Goal: Task Accomplishment & Management: Complete application form

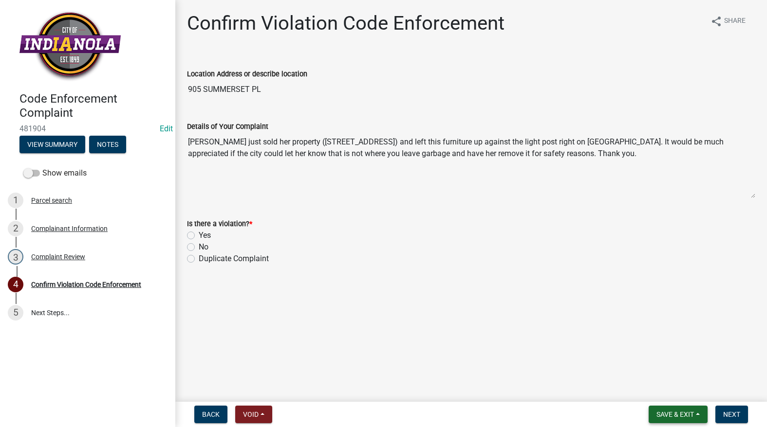
click at [669, 421] on button "Save & Exit" at bounding box center [677, 415] width 59 height 18
click at [673, 388] on button "Save & Exit" at bounding box center [668, 389] width 78 height 23
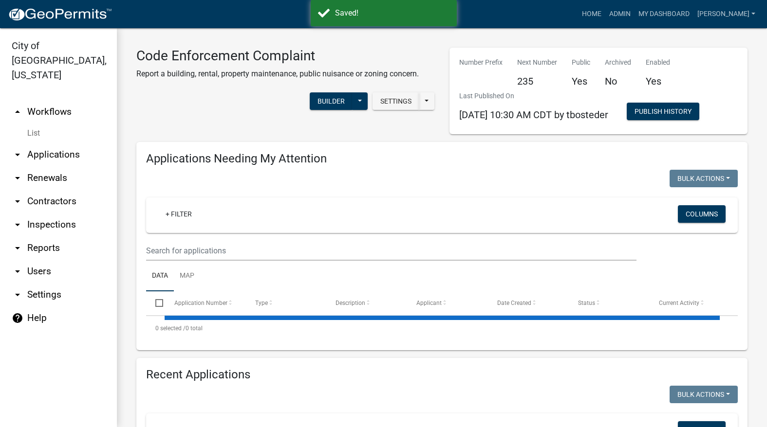
select select "3: 100"
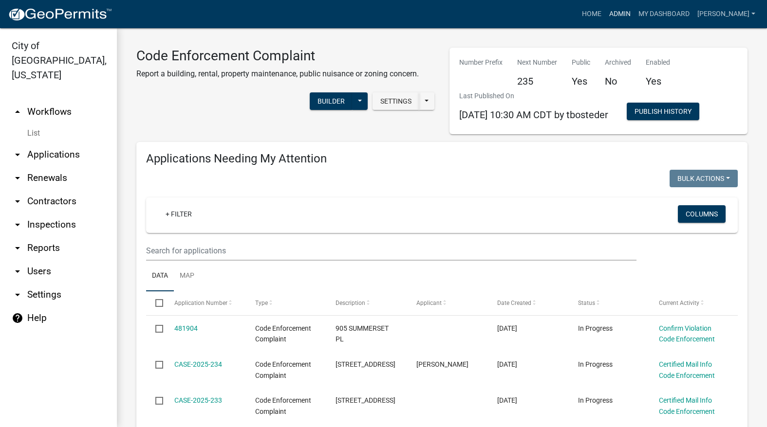
click at [634, 6] on link "Admin" at bounding box center [619, 14] width 29 height 18
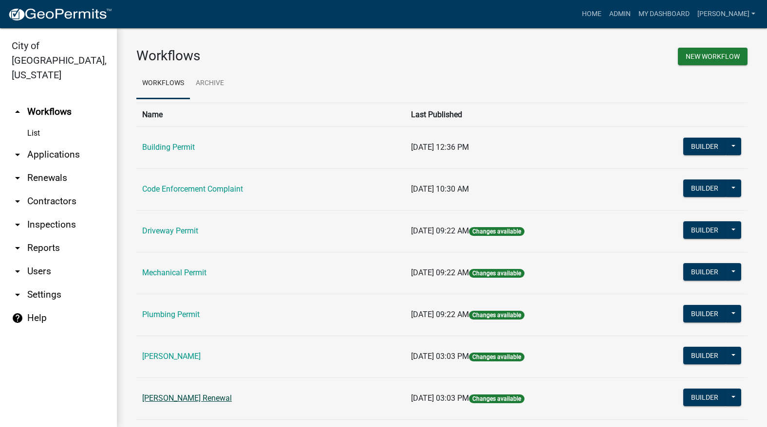
click at [177, 396] on link "[PERSON_NAME] Renewal" at bounding box center [187, 398] width 90 height 9
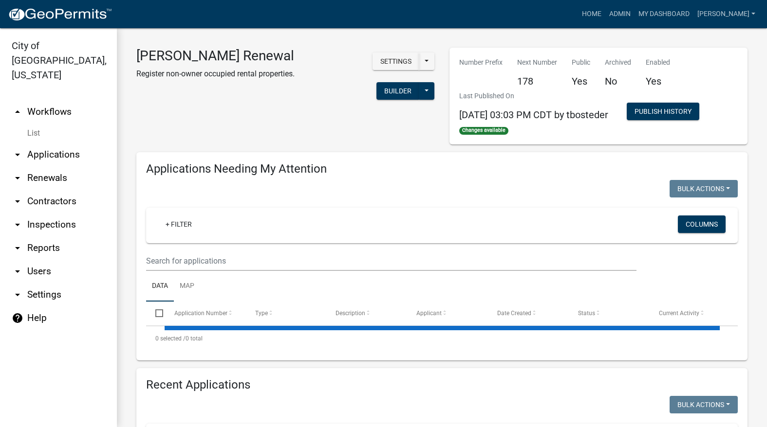
select select "3: 100"
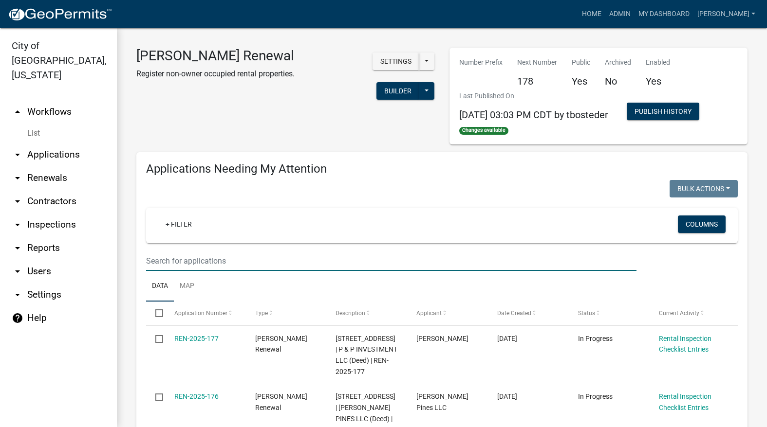
click at [295, 255] on input "text" at bounding box center [391, 261] width 490 height 20
type input "812"
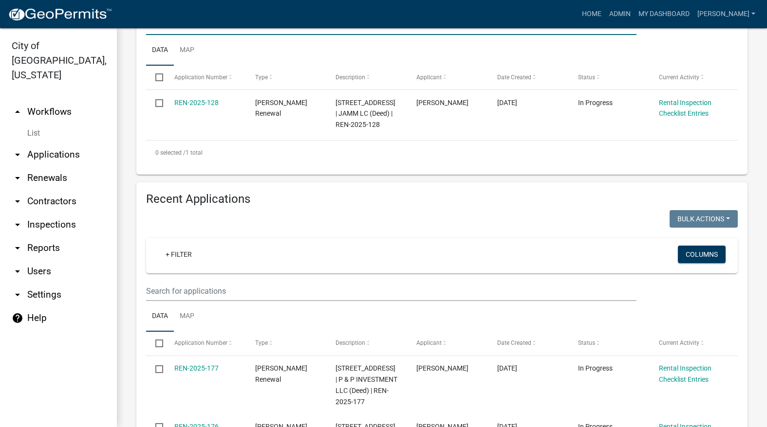
scroll to position [243, 0]
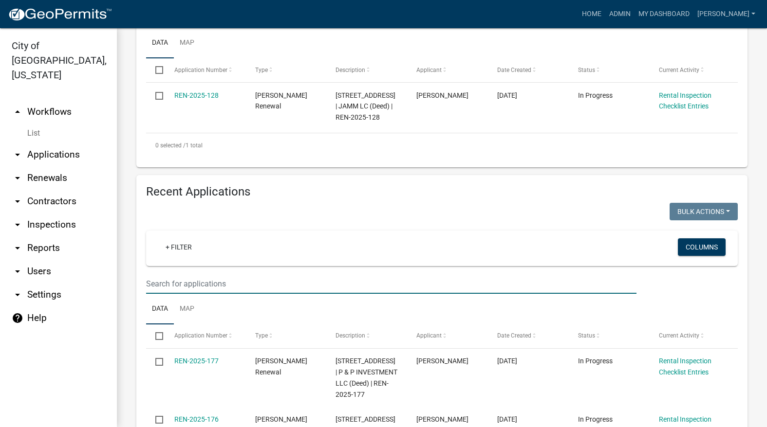
click at [364, 288] on input "text" at bounding box center [391, 284] width 490 height 20
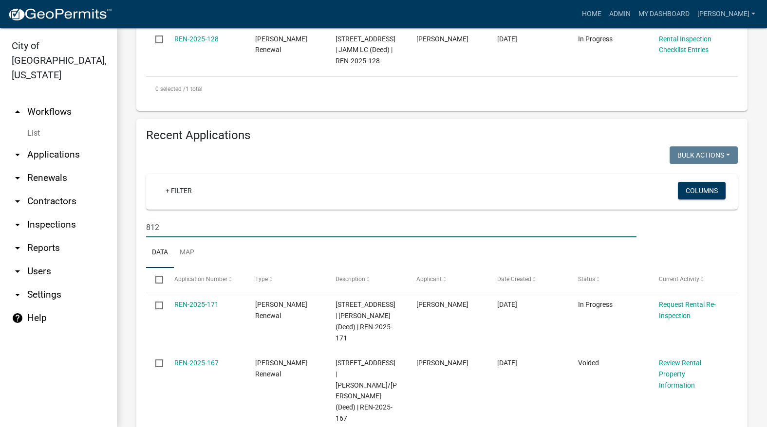
scroll to position [389, 0]
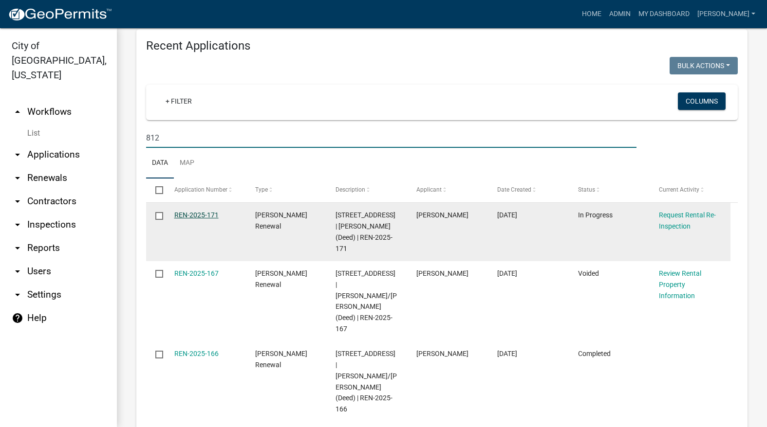
type input "812"
click at [215, 217] on link "REN-2025-171" at bounding box center [196, 215] width 44 height 8
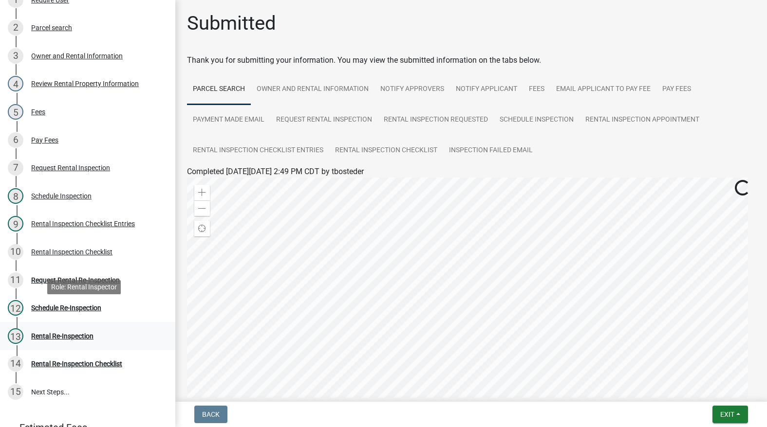
scroll to position [195, 0]
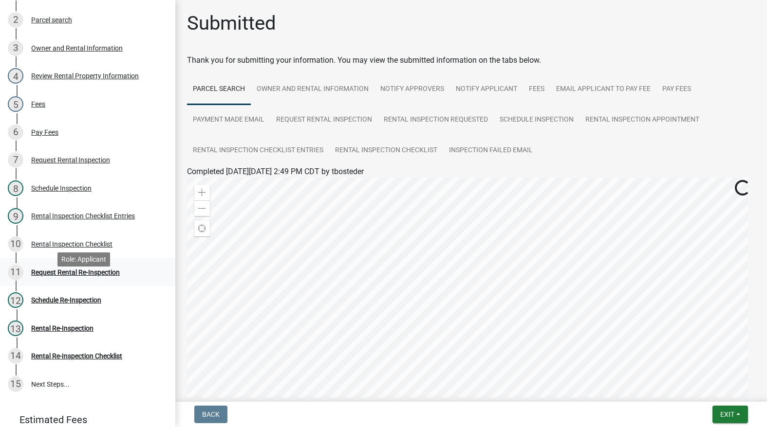
click at [87, 280] on div "11 Request Rental Re-Inspection" at bounding box center [84, 273] width 152 height 16
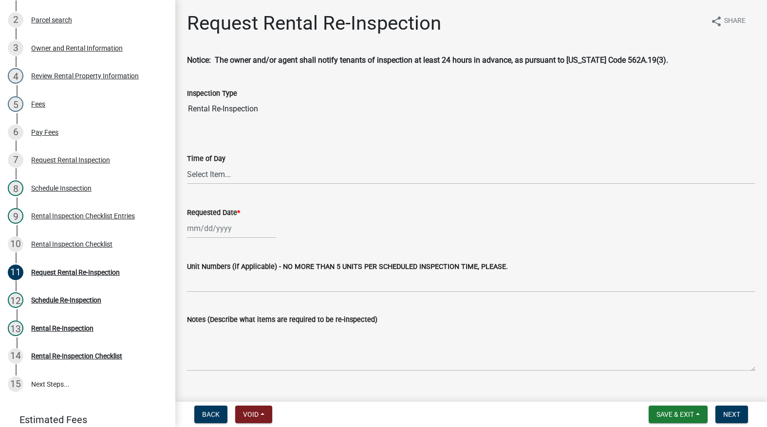
drag, startPoint x: 226, startPoint y: 164, endPoint x: 226, endPoint y: 170, distance: 6.3
click at [227, 167] on div "Time of Day Select Item... AM PM" at bounding box center [471, 169] width 568 height 32
click at [224, 175] on select "Select Item... AM PM" at bounding box center [471, 174] width 568 height 20
click at [187, 164] on select "Select Item... AM PM" at bounding box center [471, 174] width 568 height 20
select select "47840d63-8a8f-4dfd-9e01-0d7b011cf41e"
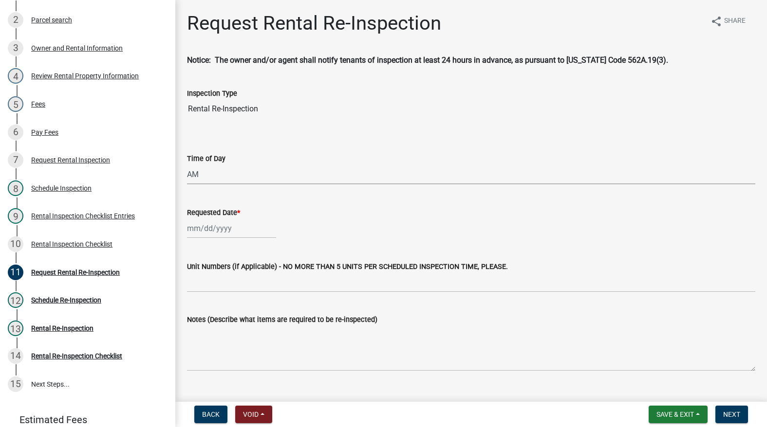
click at [216, 224] on div at bounding box center [231, 229] width 89 height 20
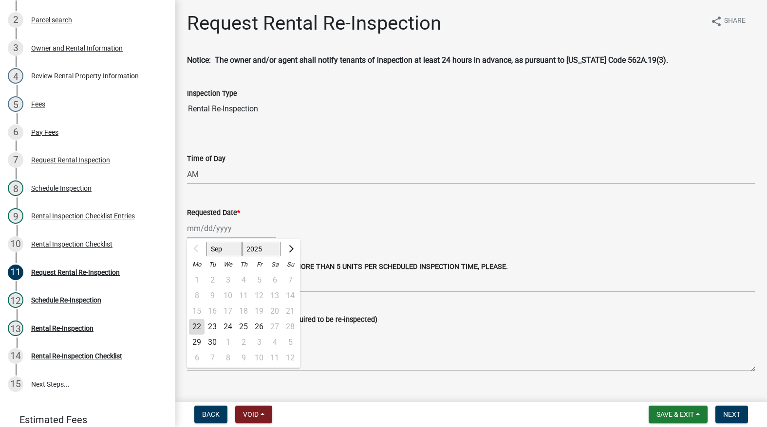
click at [196, 321] on div "22" at bounding box center [197, 327] width 16 height 16
type input "[DATE]"
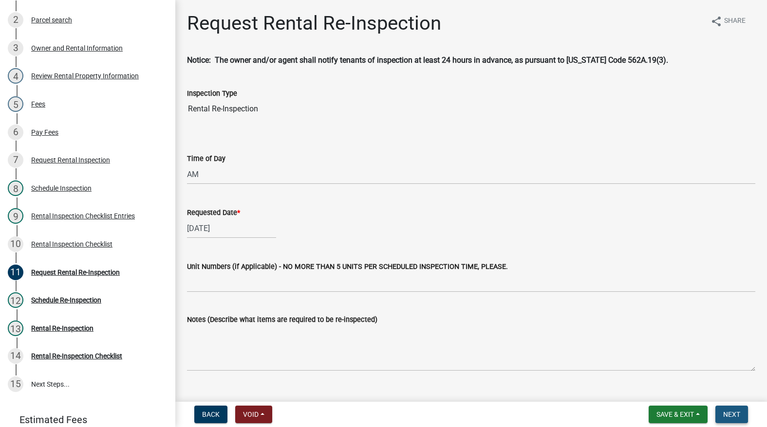
click at [728, 410] on button "Next" at bounding box center [731, 415] width 33 height 18
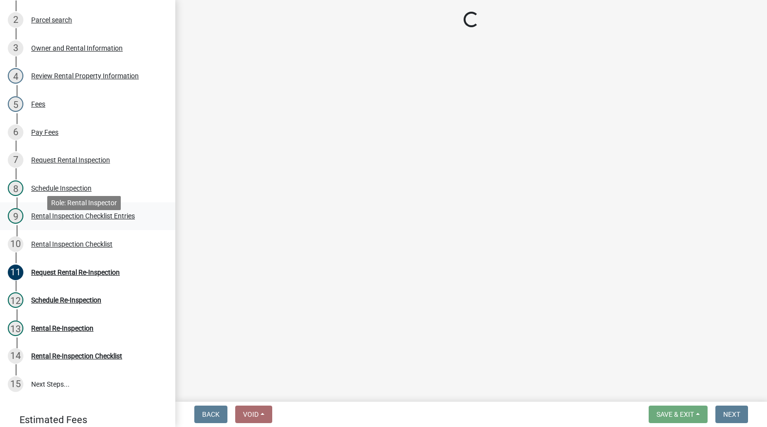
click at [79, 219] on div "Rental Inspection Checklist Entries" at bounding box center [83, 216] width 104 height 7
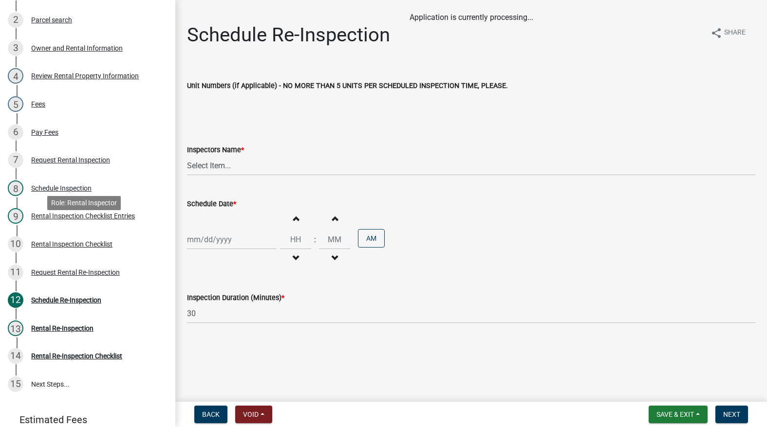
click at [79, 219] on div "Rental Inspection Checklist Entries" at bounding box center [83, 216] width 104 height 7
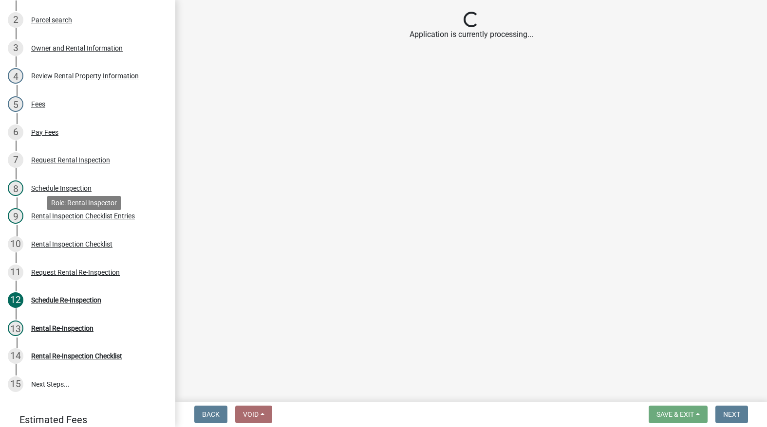
select select "3237a74e-59b5-424e-94fe-d72df491538c"
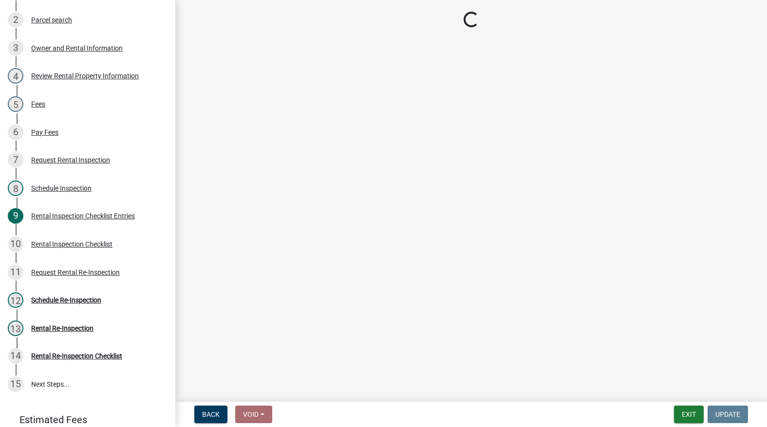
select select "3237a74e-59b5-424e-94fe-d72df491538c"
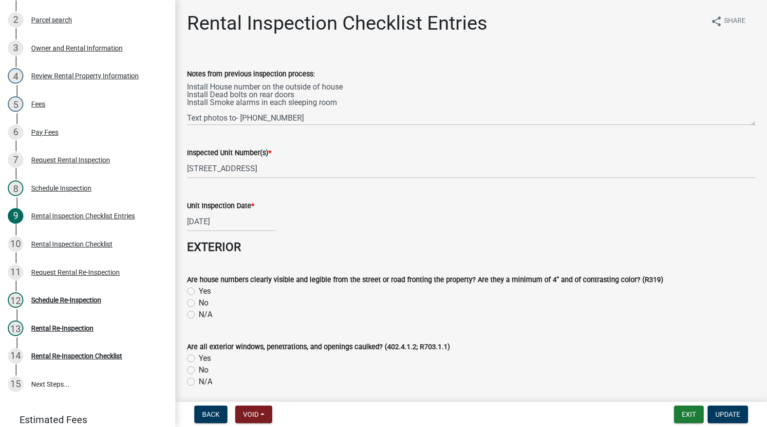
select select "3237a74e-59b5-424e-94fe-d72df491538c"
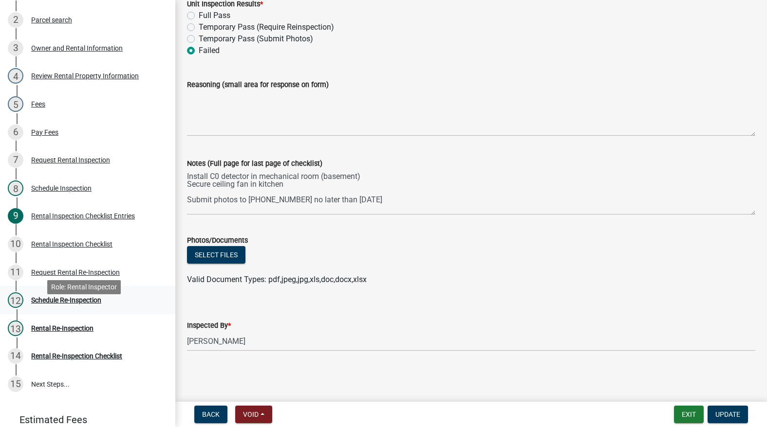
click at [58, 304] on div "Schedule Re-Inspection" at bounding box center [66, 300] width 70 height 7
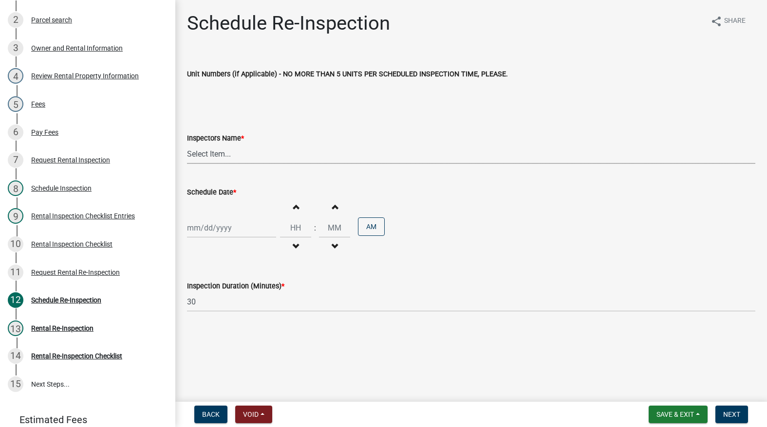
click at [191, 155] on select "Select Item... [PERSON_NAME] [PERSON_NAME] [PERSON_NAME]" at bounding box center [471, 154] width 568 height 20
click at [187, 144] on select "Select Item... [PERSON_NAME] [PERSON_NAME] [PERSON_NAME]" at bounding box center [471, 154] width 568 height 20
select select "3237a74e-59b5-424e-94fe-d72df491538c"
click at [199, 218] on div "Increment hours Decrement hours : Increment minutes Decrement minutes AM" at bounding box center [471, 228] width 568 height 60
click at [205, 236] on div at bounding box center [231, 228] width 89 height 20
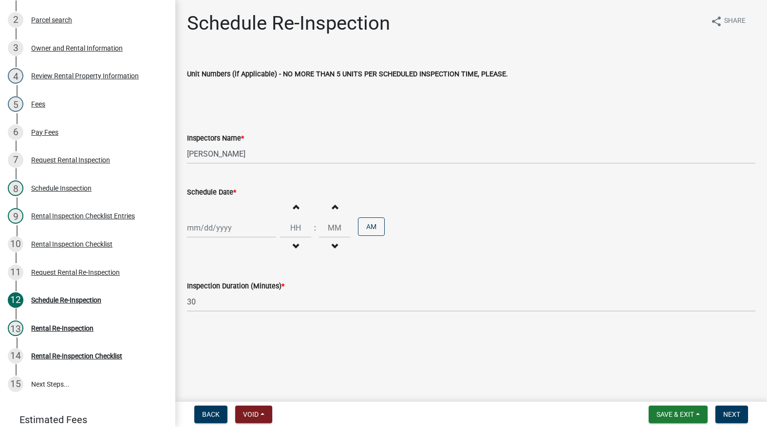
select select "9"
select select "2025"
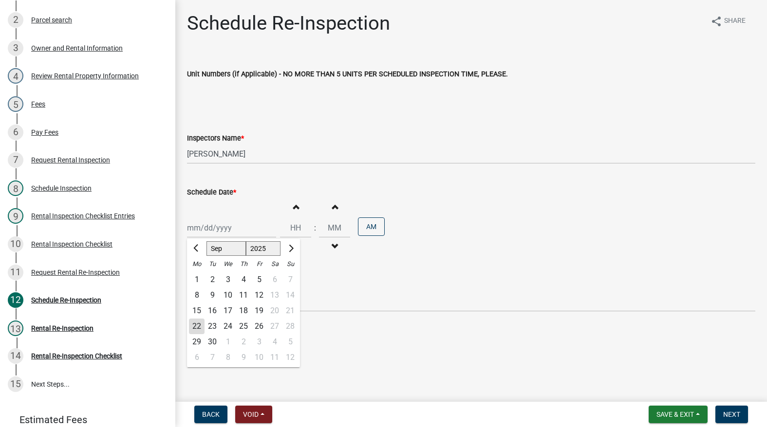
click at [197, 322] on div "22" at bounding box center [197, 327] width 16 height 16
type input "[DATE]"
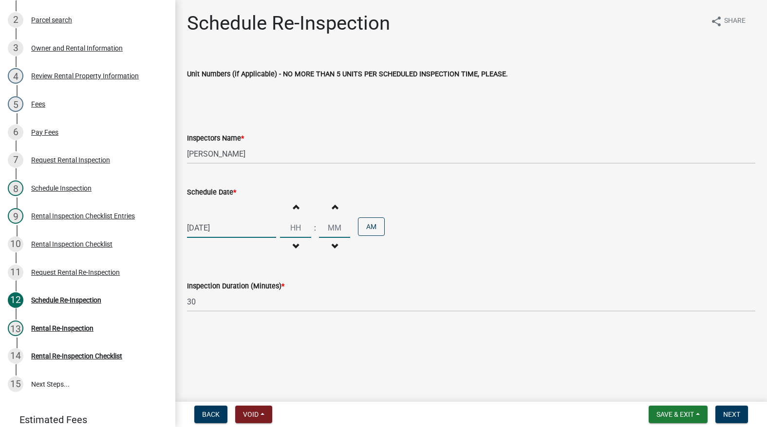
click at [285, 231] on input "Hours" at bounding box center [295, 228] width 31 height 20
type input "01"
type input "00"
click at [728, 416] on span "Next" at bounding box center [731, 415] width 17 height 8
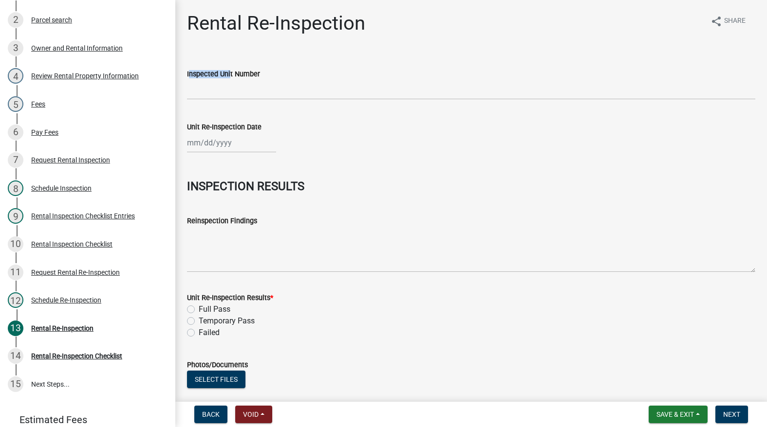
drag, startPoint x: 228, startPoint y: 73, endPoint x: 228, endPoint y: 83, distance: 9.7
click at [228, 79] on div "Inspected Unit Number" at bounding box center [471, 74] width 568 height 12
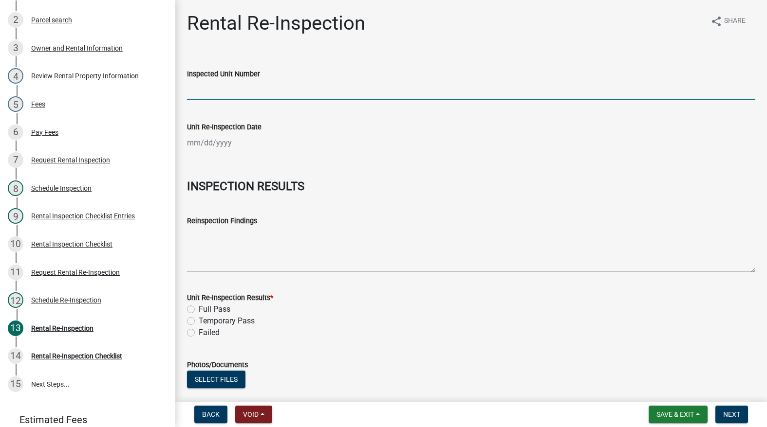
click at [227, 85] on input "Inspected Unit Number" at bounding box center [471, 90] width 568 height 20
type input "812 W 1st"
click at [211, 142] on div at bounding box center [231, 143] width 89 height 20
select select "9"
select select "2025"
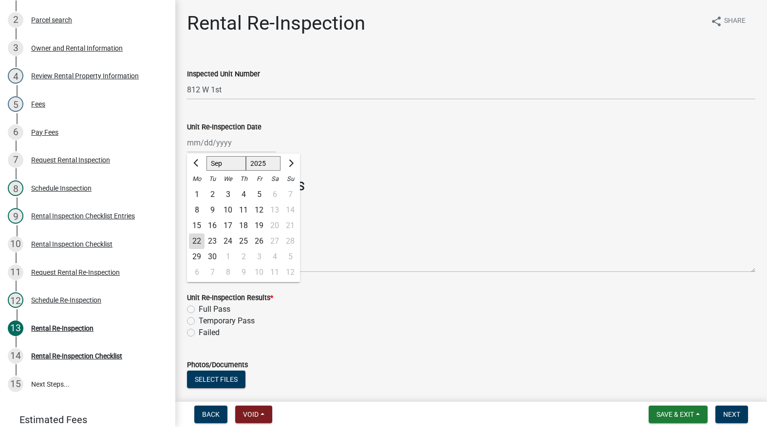
drag, startPoint x: 194, startPoint y: 238, endPoint x: 199, endPoint y: 240, distance: 5.1
click at [196, 238] on div "22" at bounding box center [197, 242] width 16 height 16
type input "[DATE]"
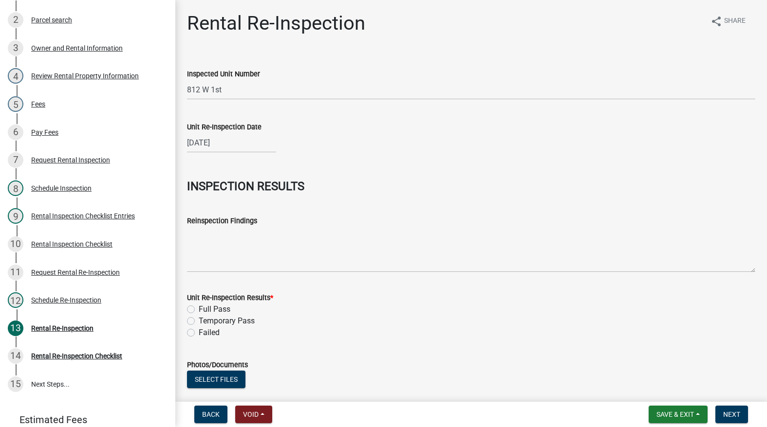
click at [199, 309] on label "Full Pass" at bounding box center [215, 310] width 32 height 12
click at [199, 309] on input "Full Pass" at bounding box center [202, 307] width 6 height 6
radio input "true"
click at [732, 412] on span "Next" at bounding box center [731, 415] width 17 height 8
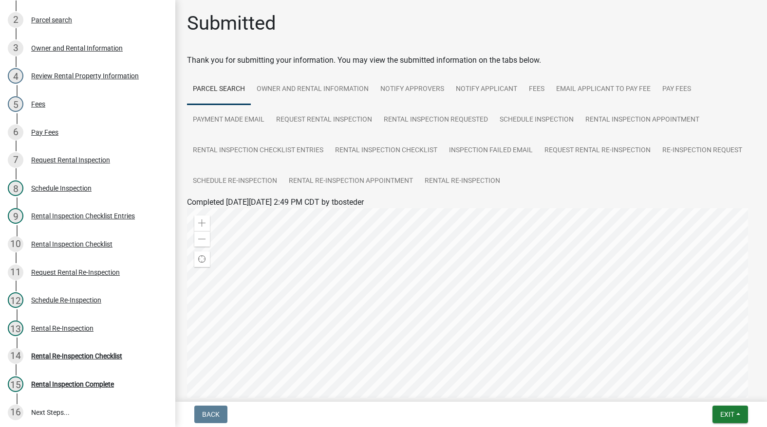
scroll to position [223, 0]
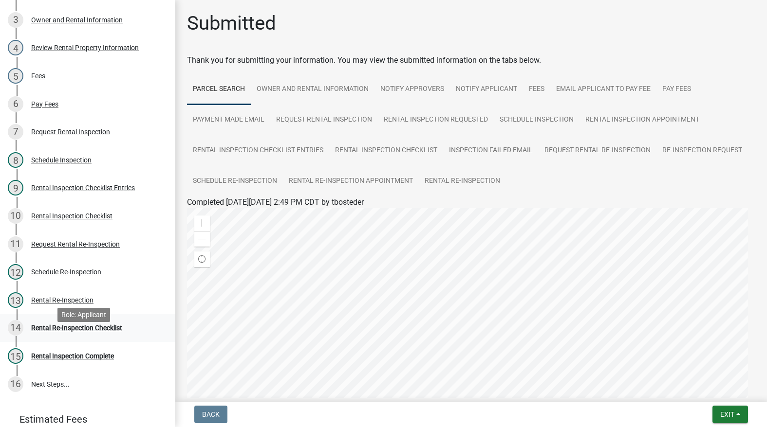
click at [62, 331] on div "Rental Re-Inspection Checklist" at bounding box center [76, 328] width 91 height 7
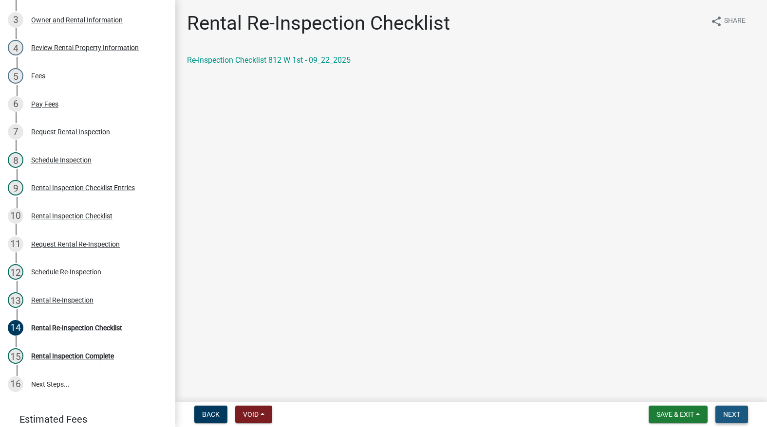
click at [727, 414] on span "Next" at bounding box center [731, 415] width 17 height 8
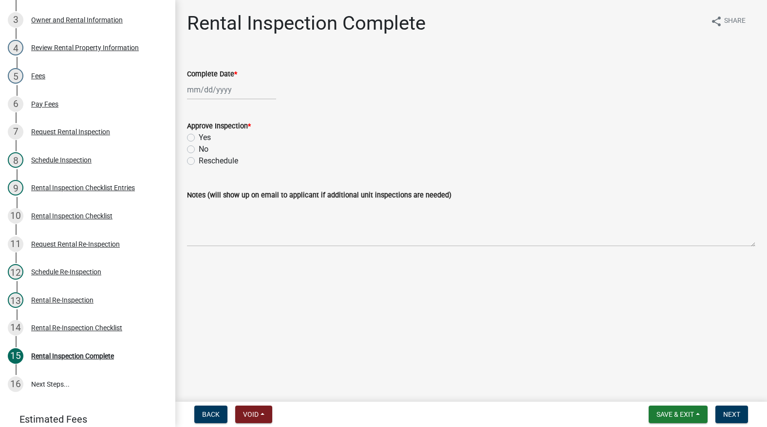
select select "9"
select select "2025"
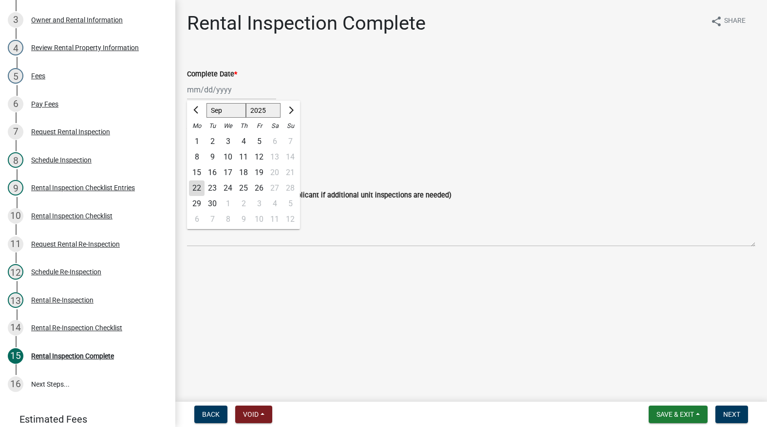
click at [204, 92] on div "[PERSON_NAME] Feb Mar Apr [PERSON_NAME][DATE] Oct Nov [DATE] 1526 1527 1528 152…" at bounding box center [231, 90] width 89 height 20
click at [188, 195] on div "22 23 24 25 26 27 28" at bounding box center [243, 189] width 113 height 16
click at [195, 188] on div "22" at bounding box center [197, 189] width 16 height 16
type input "[DATE]"
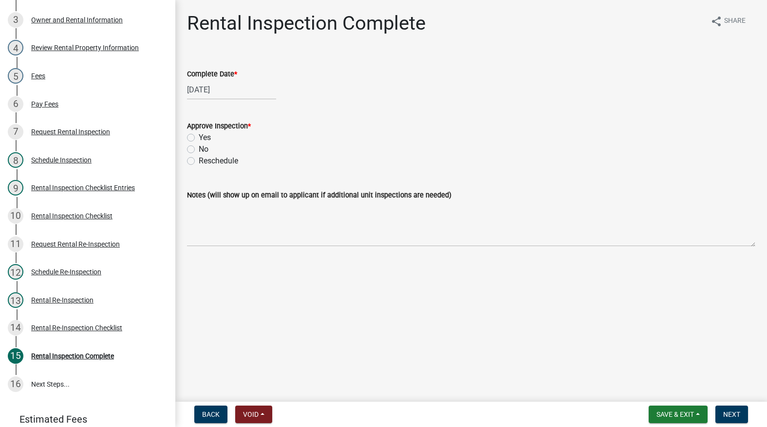
click at [199, 135] on label "Yes" at bounding box center [205, 138] width 12 height 12
click at [199, 135] on input "Yes" at bounding box center [202, 135] width 6 height 6
radio input "true"
click at [743, 415] on button "Next" at bounding box center [731, 415] width 33 height 18
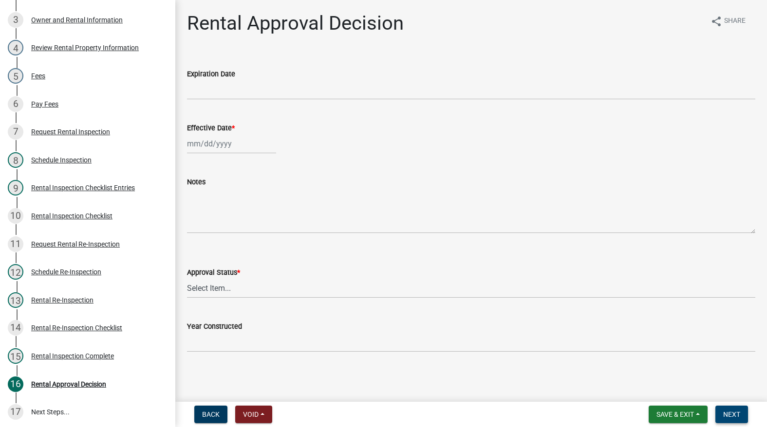
scroll to position [251, 0]
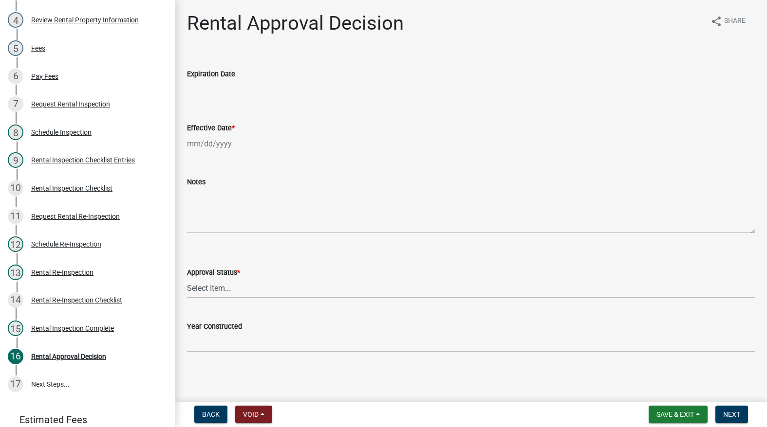
click at [231, 142] on div at bounding box center [231, 144] width 89 height 20
select select "9"
select select "2025"
click at [196, 242] on div "22" at bounding box center [197, 243] width 16 height 16
type input "[DATE]"
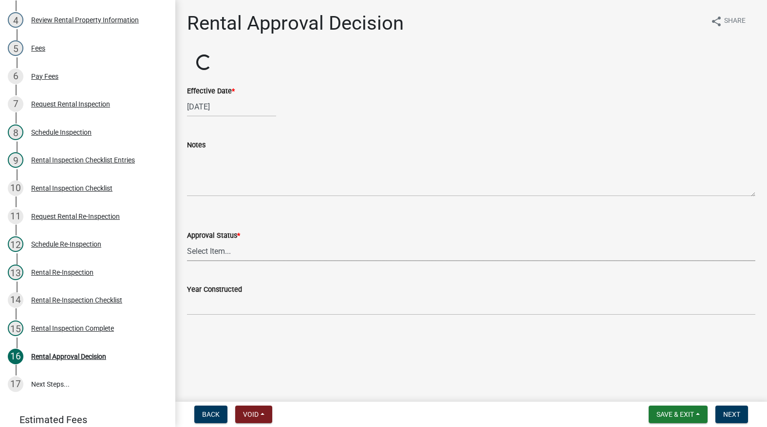
click at [207, 257] on select "Select Item... Approved Denied" at bounding box center [471, 251] width 568 height 20
click at [206, 241] on div "Approval Status *" at bounding box center [471, 236] width 568 height 12
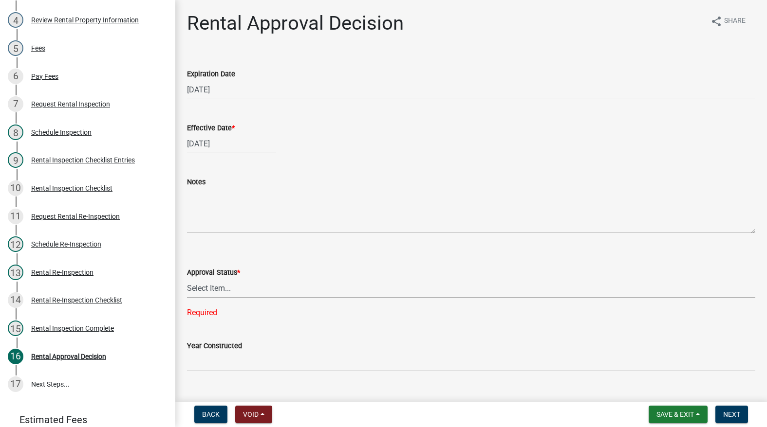
click at [206, 292] on select "Select Item... Approved Denied" at bounding box center [471, 288] width 568 height 20
click at [187, 278] on select "Select Item... Approved Denied" at bounding box center [471, 288] width 568 height 20
select select "4b86b809-39dd-4c68-9f3d-fdb3e7050482"
click at [722, 418] on button "Next" at bounding box center [731, 415] width 33 height 18
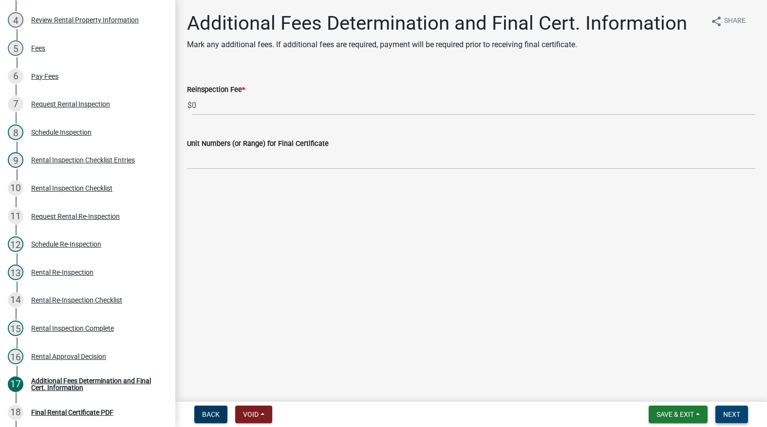
click at [741, 414] on button "Next" at bounding box center [731, 415] width 33 height 18
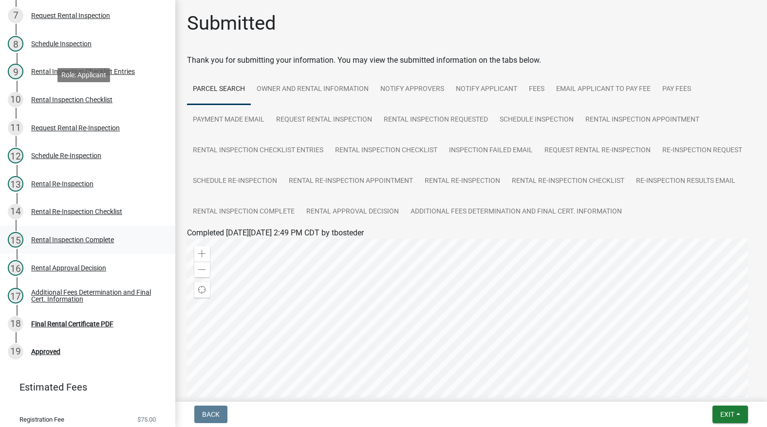
scroll to position [383, 0]
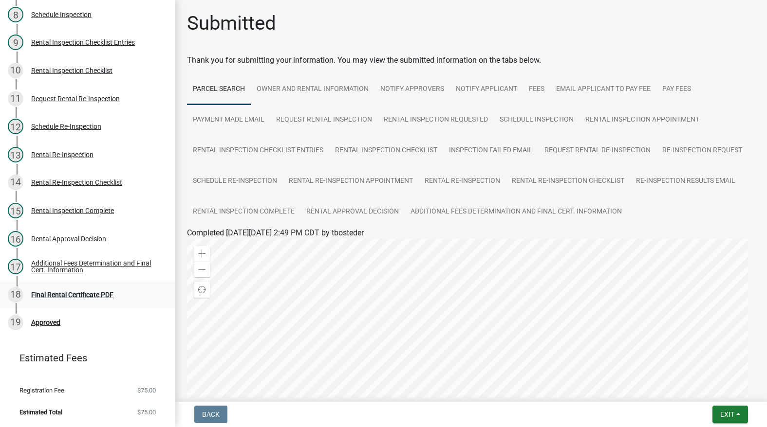
click at [104, 294] on div "Final Rental Certificate PDF" at bounding box center [72, 295] width 82 height 7
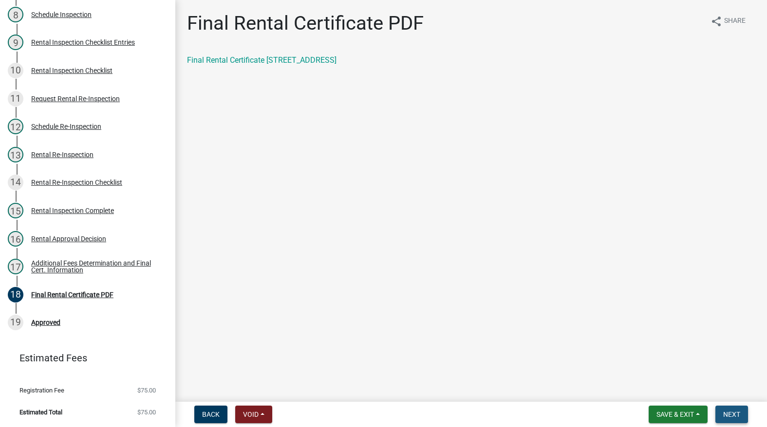
click at [732, 412] on span "Next" at bounding box center [731, 415] width 17 height 8
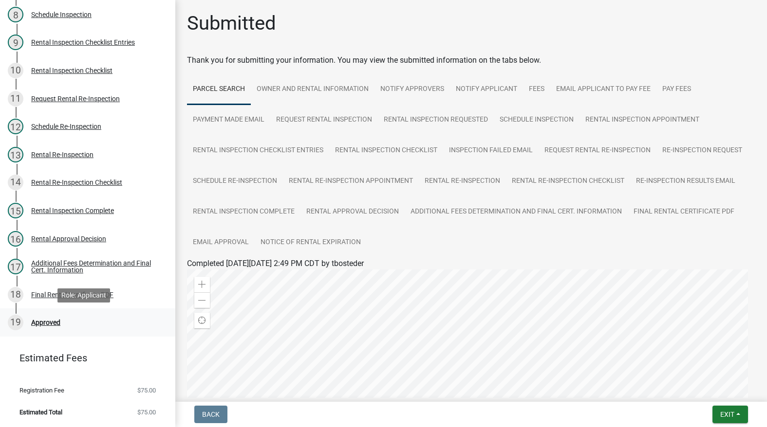
click at [47, 323] on div "Approved" at bounding box center [45, 322] width 29 height 7
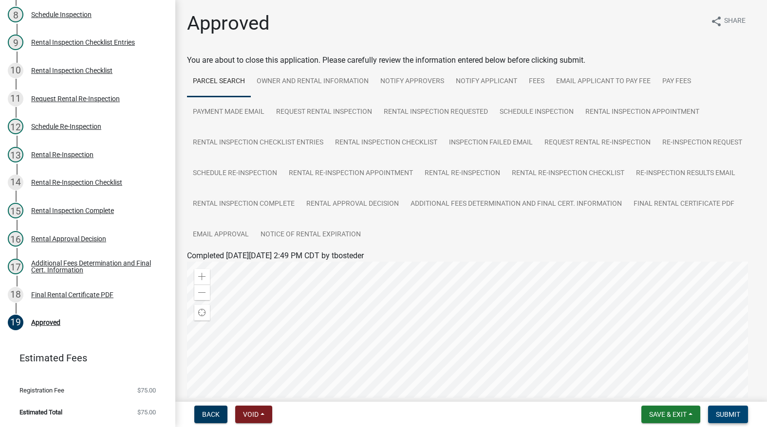
click at [725, 411] on span "Submit" at bounding box center [727, 415] width 24 height 8
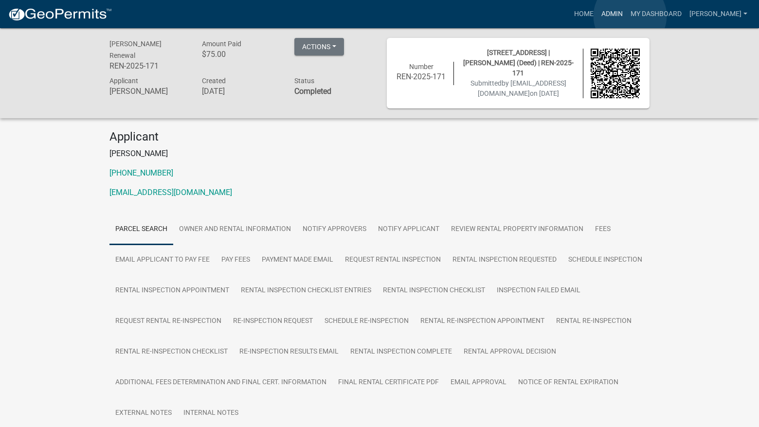
click at [627, 16] on link "Admin" at bounding box center [612, 14] width 29 height 18
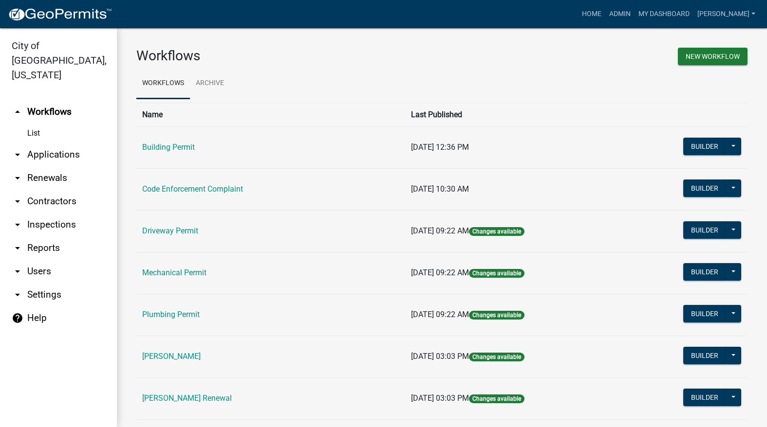
click at [228, 183] on td "Code Enforcement Complaint" at bounding box center [270, 189] width 269 height 42
click at [228, 185] on link "Code Enforcement Complaint" at bounding box center [192, 188] width 101 height 9
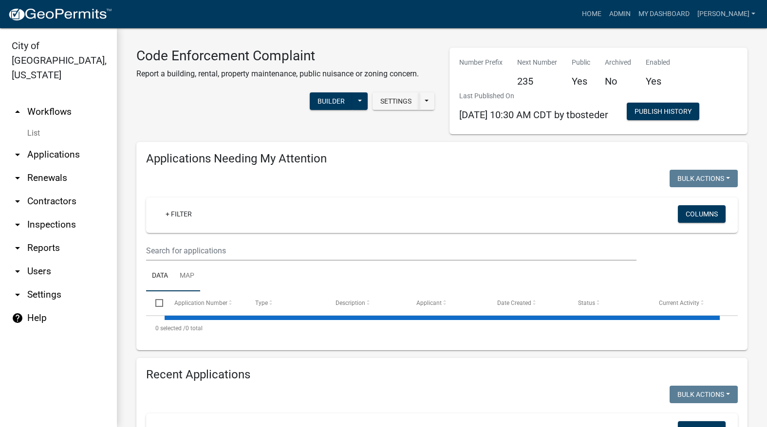
select select "3: 100"
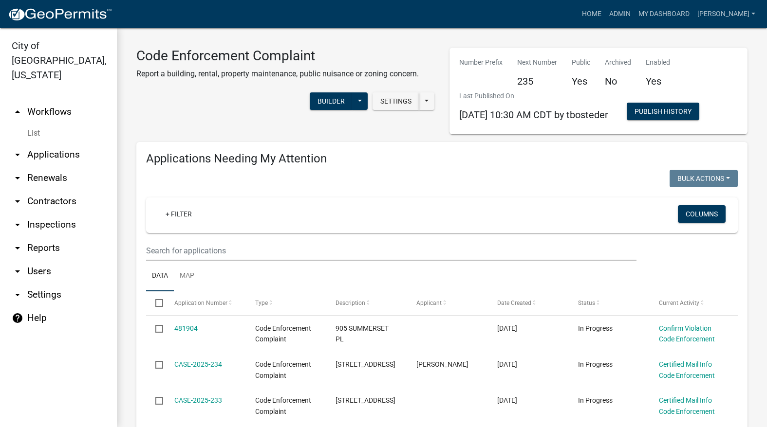
select select "3: 100"
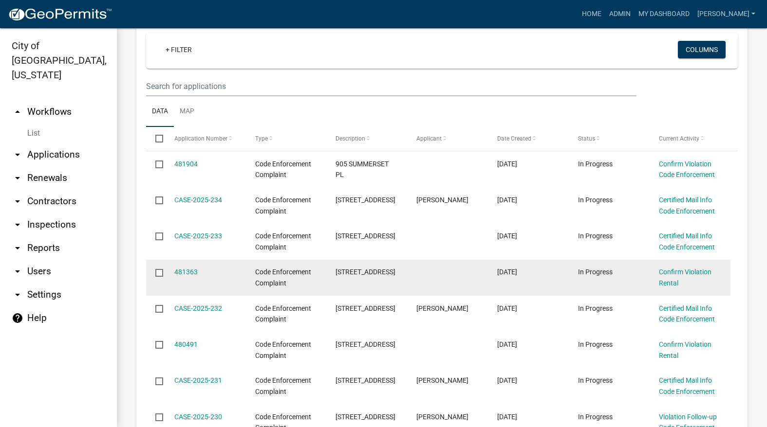
scroll to position [195, 0]
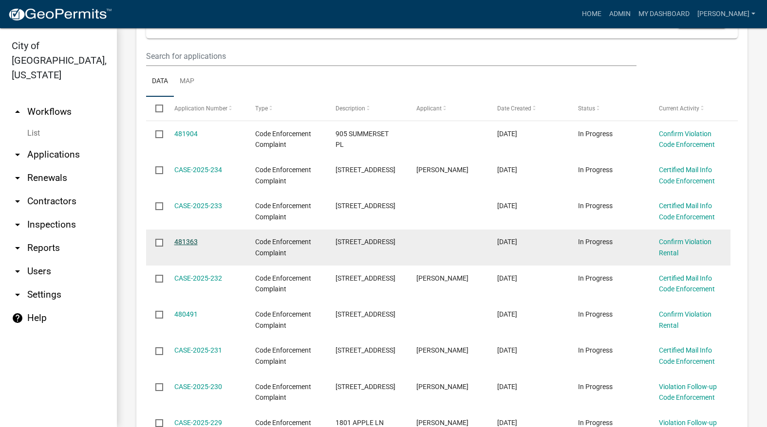
click at [186, 240] on link "481363" at bounding box center [185, 242] width 23 height 8
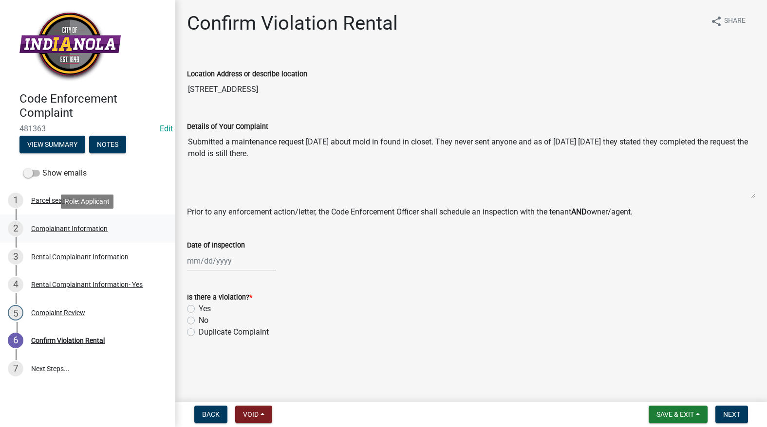
click at [90, 225] on div "Complainant Information" at bounding box center [69, 228] width 76 height 7
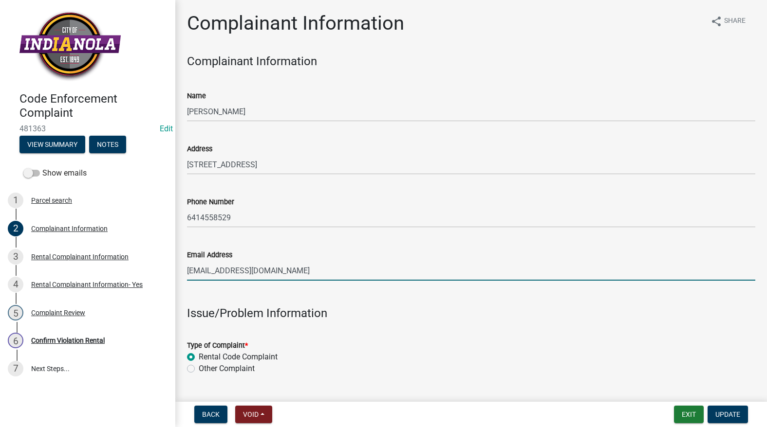
drag, startPoint x: 279, startPoint y: 270, endPoint x: 184, endPoint y: 272, distance: 94.9
click at [184, 272] on div "Email Address [EMAIL_ADDRESS][DOMAIN_NAME]" at bounding box center [471, 258] width 583 height 45
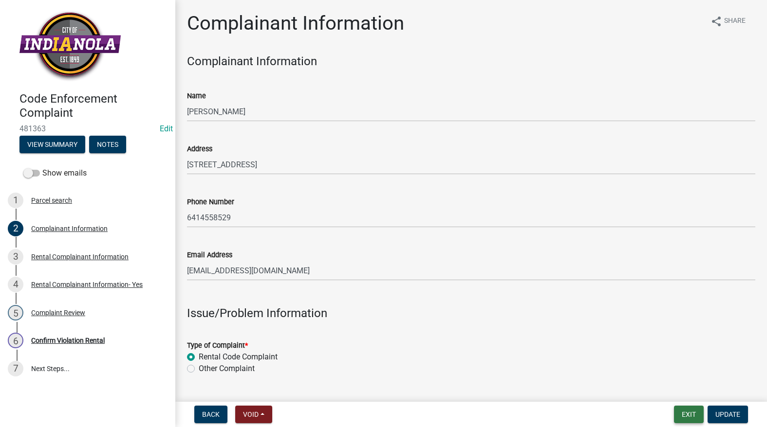
click at [685, 409] on button "Exit" at bounding box center [689, 415] width 30 height 18
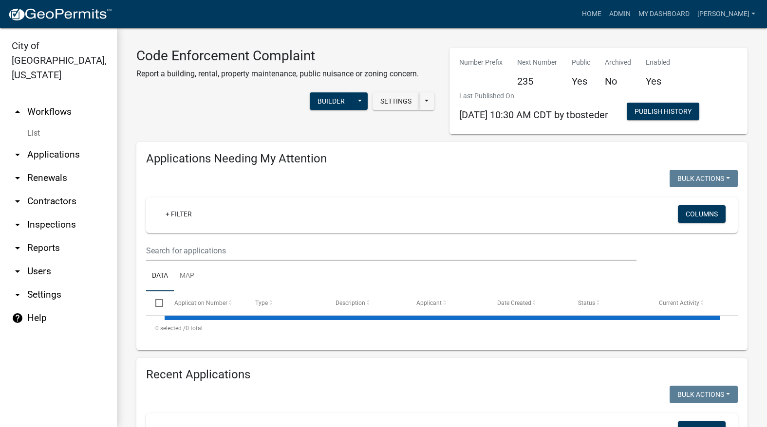
select select "3: 100"
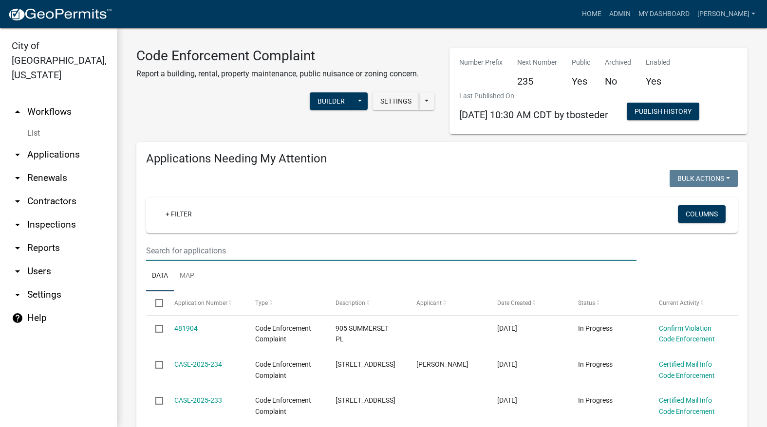
click at [419, 247] on input "text" at bounding box center [391, 251] width 490 height 20
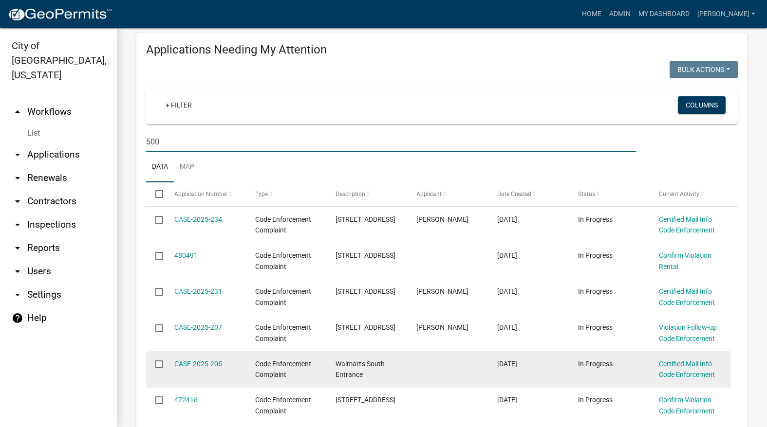
scroll to position [146, 0]
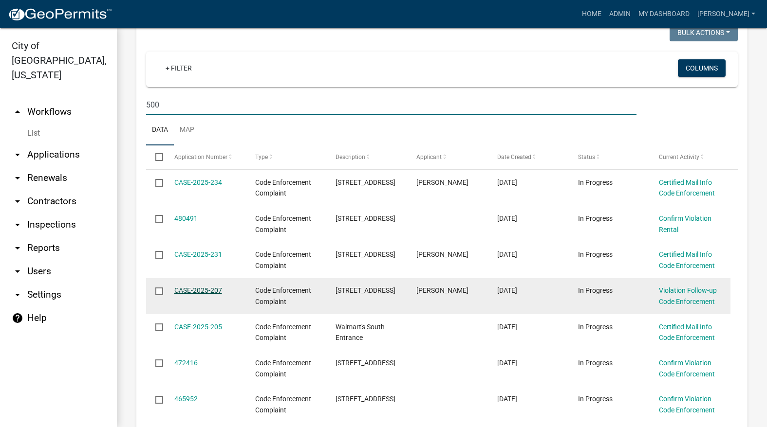
type input "500"
click at [201, 291] on link "CASE-2025-207" at bounding box center [198, 291] width 48 height 8
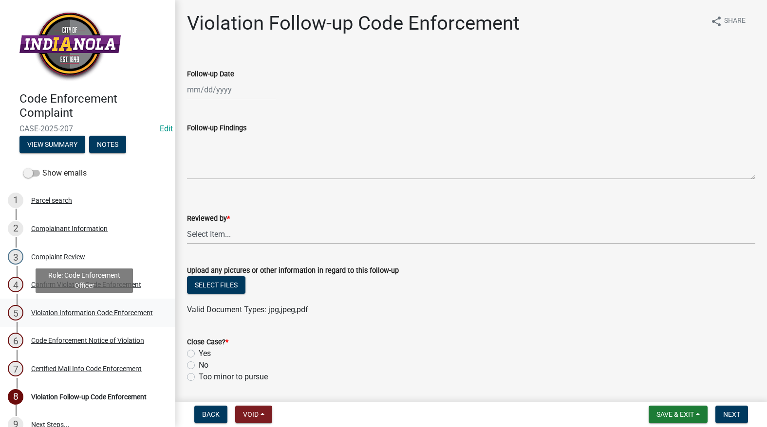
click at [58, 310] on div "Violation Information Code Enforcement" at bounding box center [92, 313] width 122 height 7
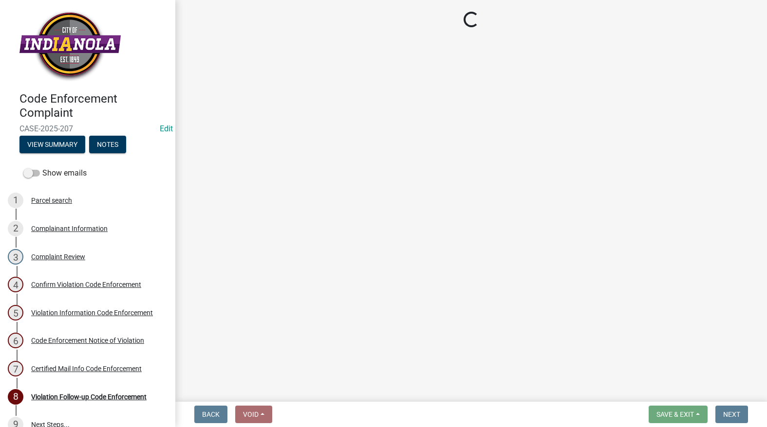
select select "634d5426-b8b3-48ee-aa1e-d523f7499186"
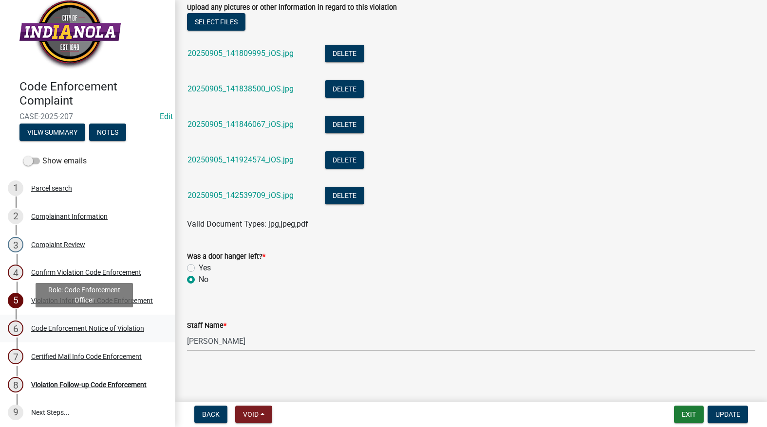
scroll to position [16, 0]
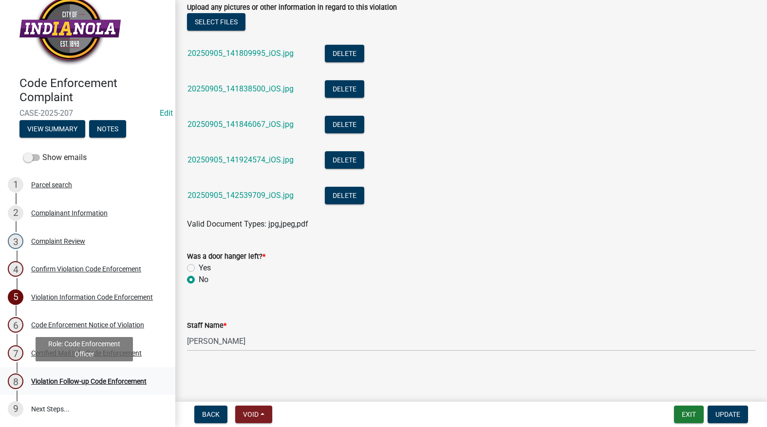
click at [100, 375] on div "8 Violation Follow-up Code Enforcement" at bounding box center [84, 382] width 152 height 16
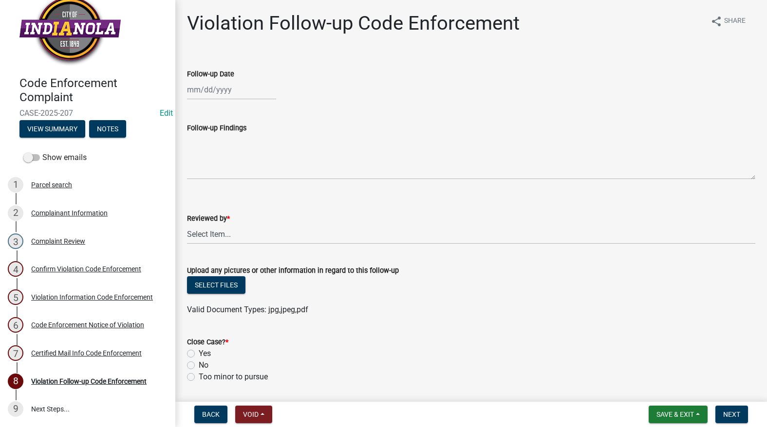
click at [219, 73] on label "Follow-up Date" at bounding box center [210, 74] width 47 height 7
click at [219, 80] on input "Follow-up Date" at bounding box center [231, 90] width 89 height 20
select select "9"
select select "2025"
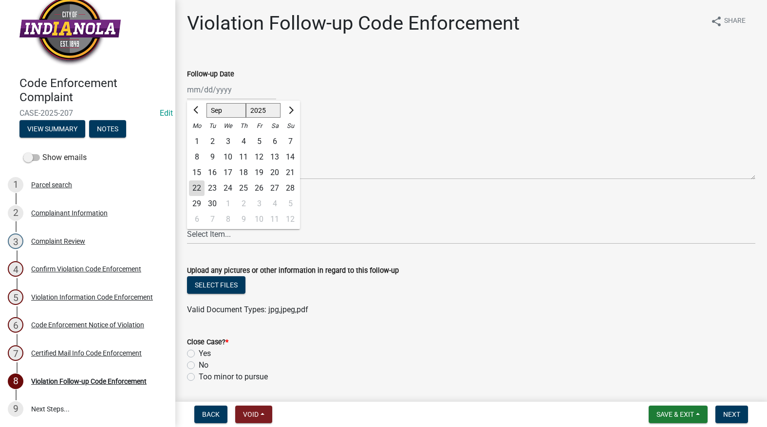
click at [219, 96] on div "[PERSON_NAME] Feb Mar Apr [PERSON_NAME][DATE] Oct Nov [DATE] 1526 1527 1528 152…" at bounding box center [231, 90] width 89 height 20
click at [211, 92] on input "Follow-up Date" at bounding box center [231, 90] width 89 height 20
click at [228, 85] on input "Follow-up Date" at bounding box center [231, 90] width 89 height 20
click at [333, 77] on div "Follow-up Date" at bounding box center [471, 74] width 568 height 12
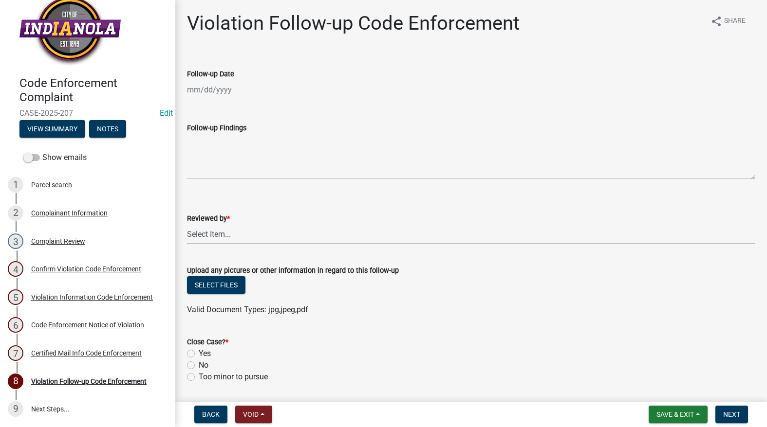
click at [226, 88] on div at bounding box center [231, 90] width 89 height 20
select select "9"
select select "2025"
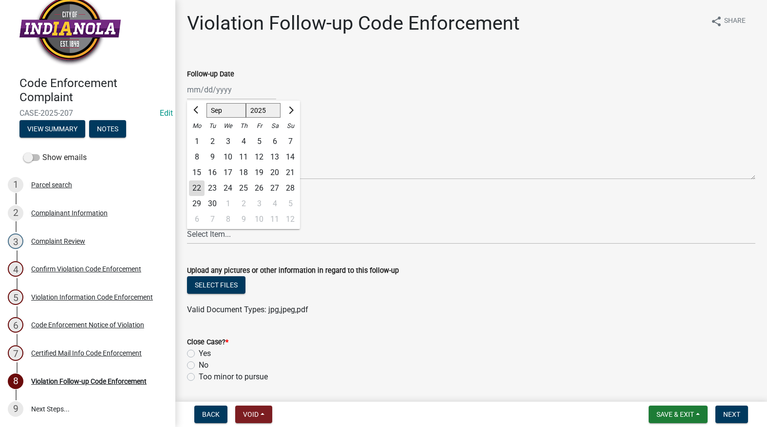
click at [196, 183] on div "22" at bounding box center [197, 189] width 16 height 16
type input "[DATE]"
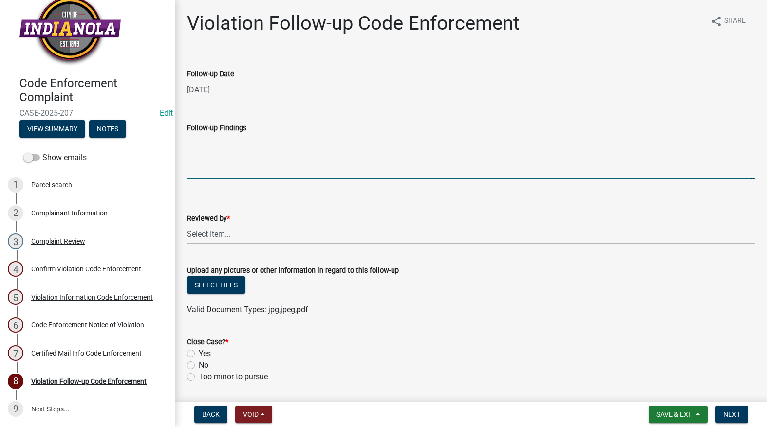
click at [228, 152] on textarea "Follow-up Findings" at bounding box center [471, 157] width 568 height 46
click at [266, 145] on textarea "Nuisance still exists" at bounding box center [471, 157] width 568 height 46
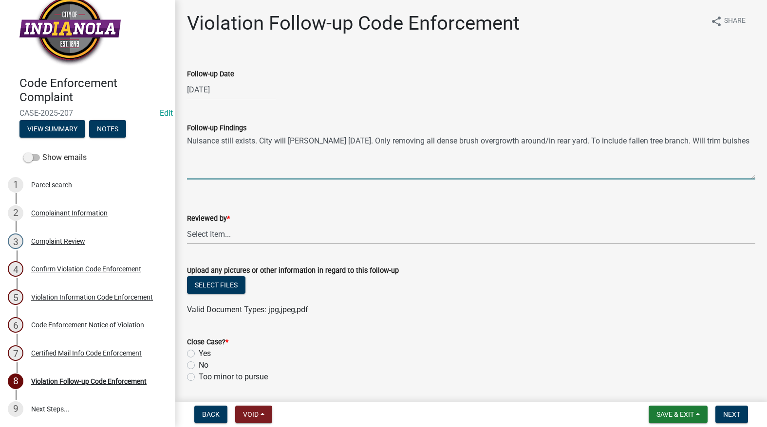
drag, startPoint x: 726, startPoint y: 141, endPoint x: 661, endPoint y: 146, distance: 64.5
click at [661, 146] on textarea "Nuisance still exists. City will [PERSON_NAME] [DATE]. Only removing all dense …" at bounding box center [471, 157] width 568 height 46
type textarea "Nuisance still exists. City will [PERSON_NAME] [DATE]. Only removing all dense …"
click at [239, 237] on select "Select Item... [PERSON_NAME] [PERSON_NAME] [PERSON_NAME] Other" at bounding box center [471, 234] width 568 height 20
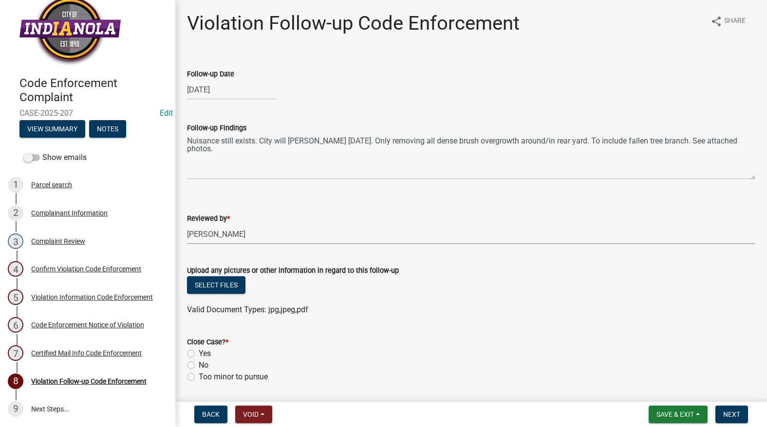
click at [187, 224] on select "Select Item... [PERSON_NAME] [PERSON_NAME] [PERSON_NAME] Other" at bounding box center [471, 234] width 568 height 20
select select "634d5426-b8b3-48ee-aa1e-d523f7499186"
click at [209, 291] on button "Select files" at bounding box center [216, 285] width 58 height 18
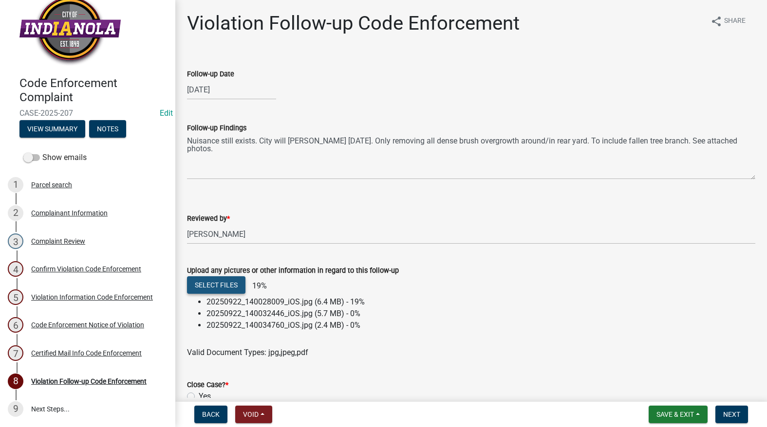
click at [230, 285] on button "Select files" at bounding box center [216, 285] width 58 height 18
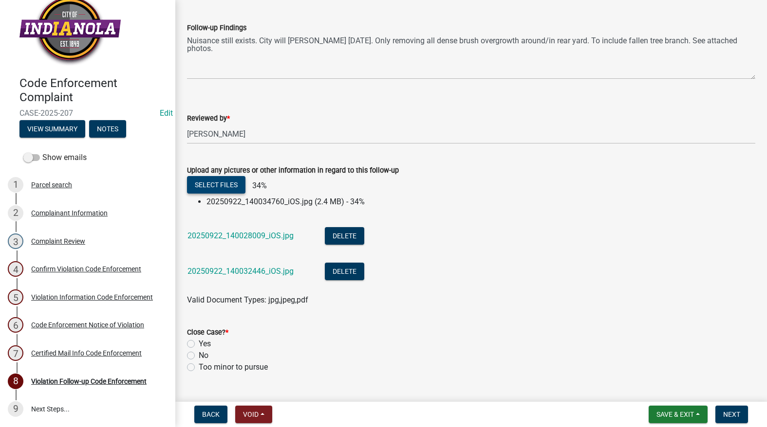
scroll to position [201, 0]
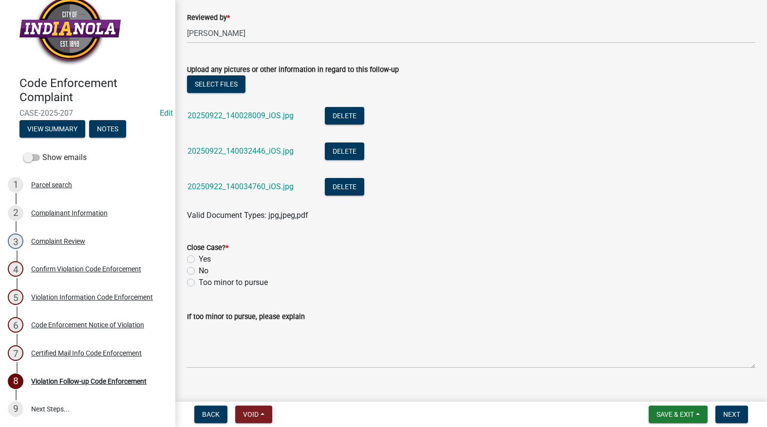
click at [199, 271] on label "No" at bounding box center [204, 271] width 10 height 12
click at [199, 271] on input "No" at bounding box center [202, 268] width 6 height 6
radio input "true"
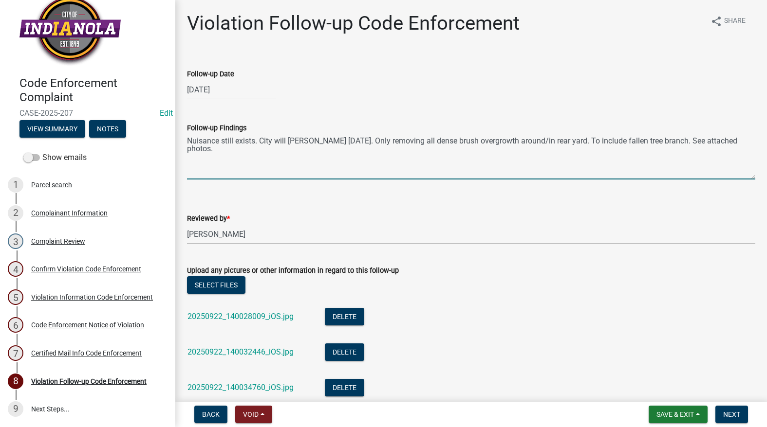
drag, startPoint x: 735, startPoint y: 142, endPoint x: 175, endPoint y: 138, distance: 560.7
click at [175, 138] on div "Code Enforcement Complaint CASE-2025-207 Edit View Summary Notes Show emails 1 …" at bounding box center [383, 213] width 767 height 427
click at [331, 200] on div "Reviewed by * Select Item... [PERSON_NAME] [PERSON_NAME] [PERSON_NAME] Other" at bounding box center [471, 215] width 568 height 57
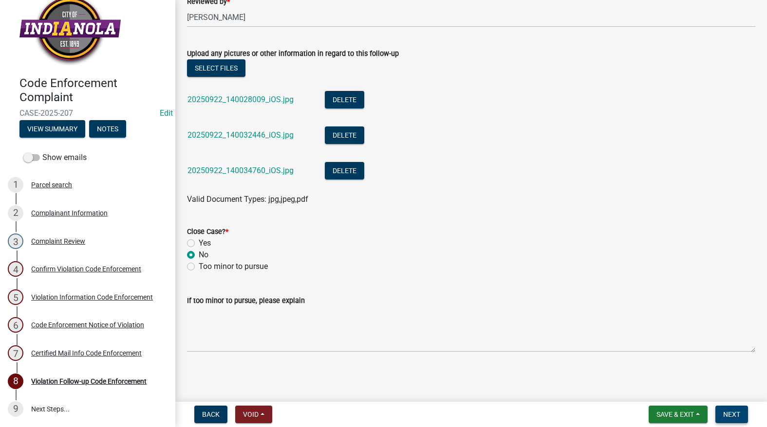
click at [726, 415] on span "Next" at bounding box center [731, 415] width 17 height 8
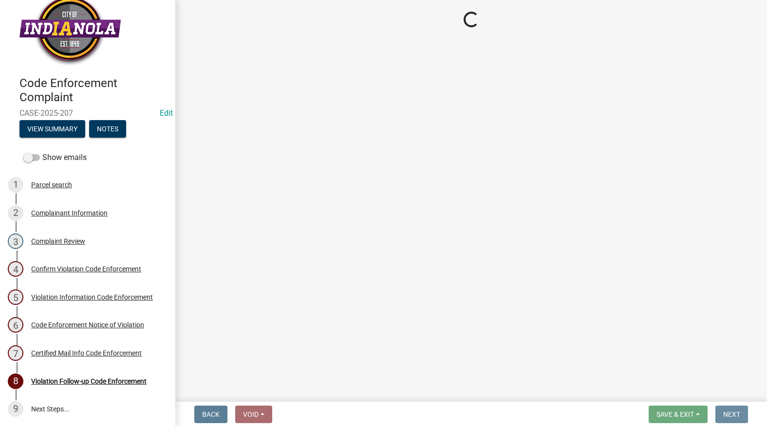
scroll to position [0, 0]
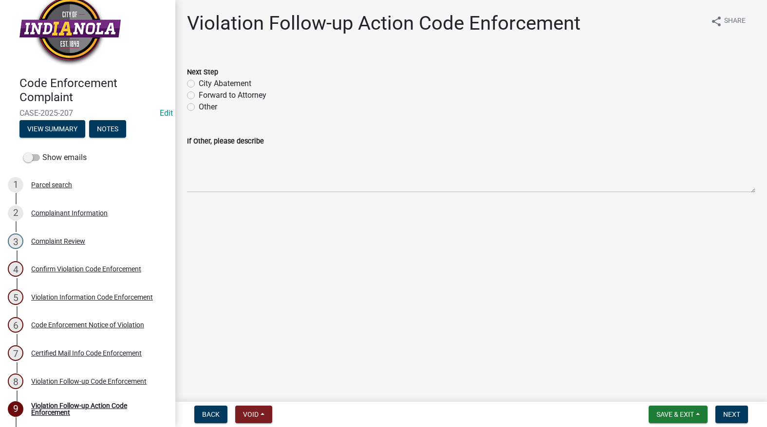
click at [199, 86] on label "City Abatement" at bounding box center [225, 84] width 53 height 12
click at [199, 84] on input "City Abatement" at bounding box center [202, 81] width 6 height 6
radio input "true"
paste textarea "Nuisance still exists. City will [PERSON_NAME] [DATE]. Only removing all dense …"
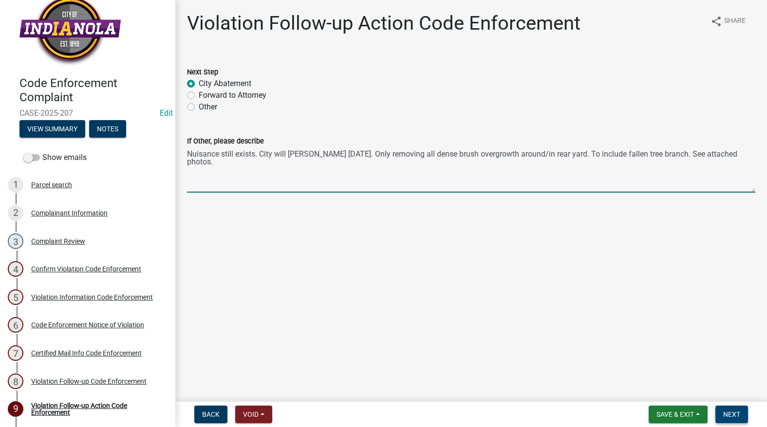
type textarea "Nuisance still exists. City will [PERSON_NAME] [DATE]. Only removing all dense …"
click at [736, 412] on span "Next" at bounding box center [731, 415] width 17 height 8
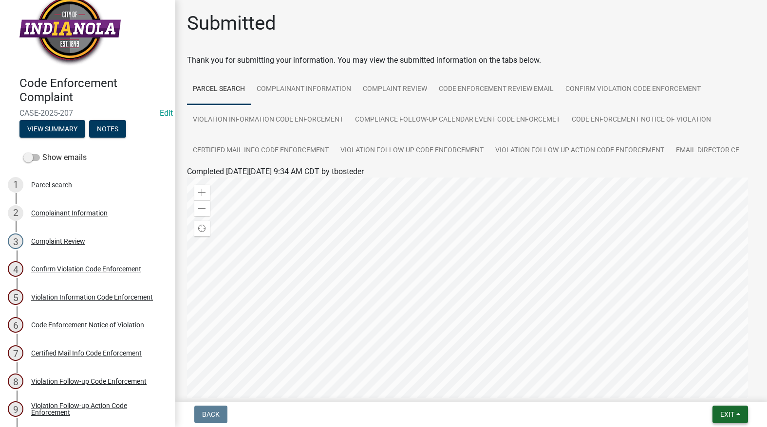
click at [723, 415] on span "Exit" at bounding box center [727, 415] width 14 height 8
click at [714, 401] on button "Save & Exit" at bounding box center [709, 389] width 78 height 23
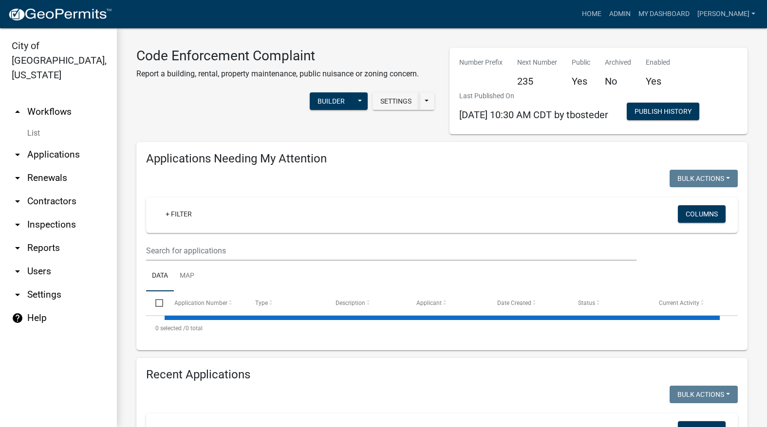
select select "3: 100"
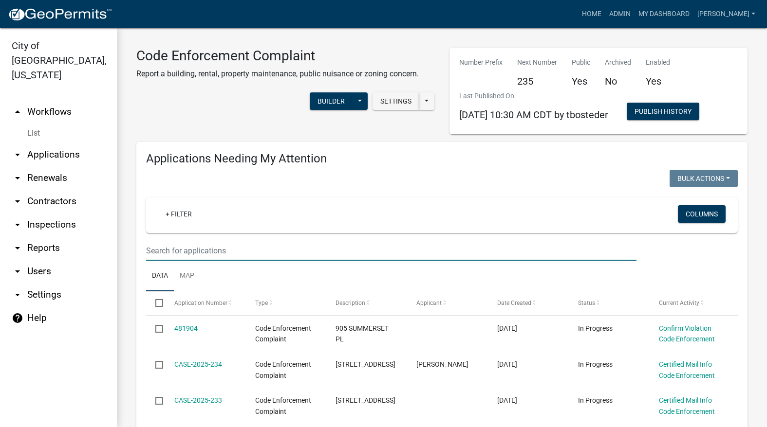
click at [485, 248] on input "text" at bounding box center [391, 251] width 490 height 20
type input "1304"
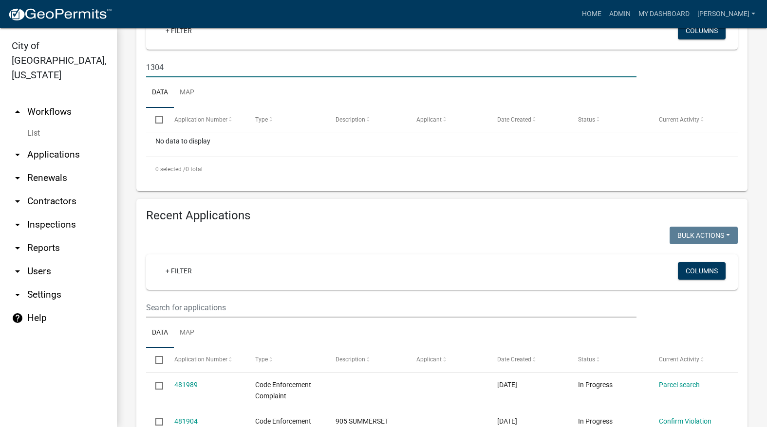
scroll to position [243, 0]
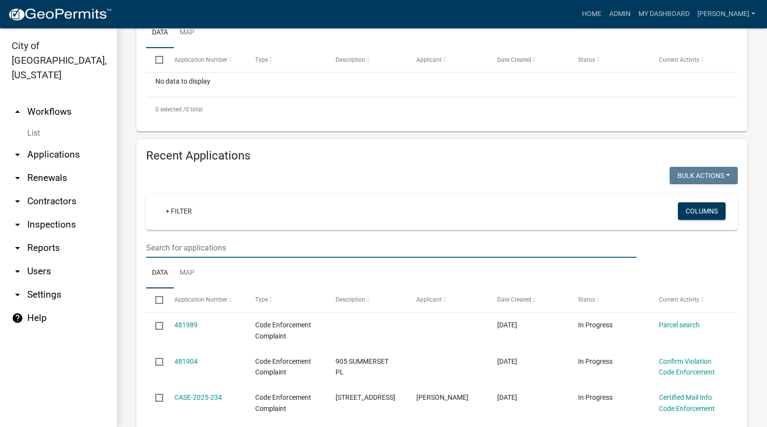
click at [475, 246] on input "text" at bounding box center [391, 248] width 490 height 20
type input "1304"
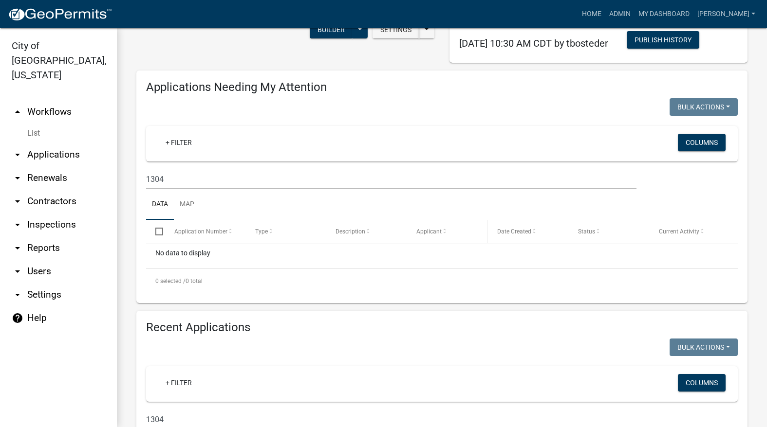
scroll to position [51, 0]
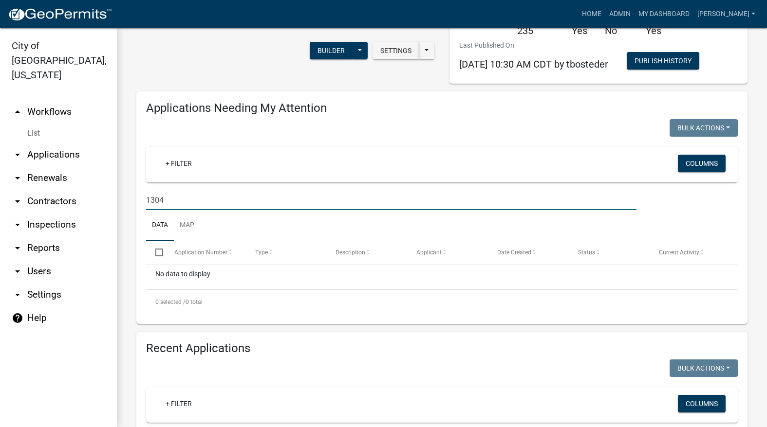
click at [345, 196] on input "1304" at bounding box center [391, 200] width 490 height 20
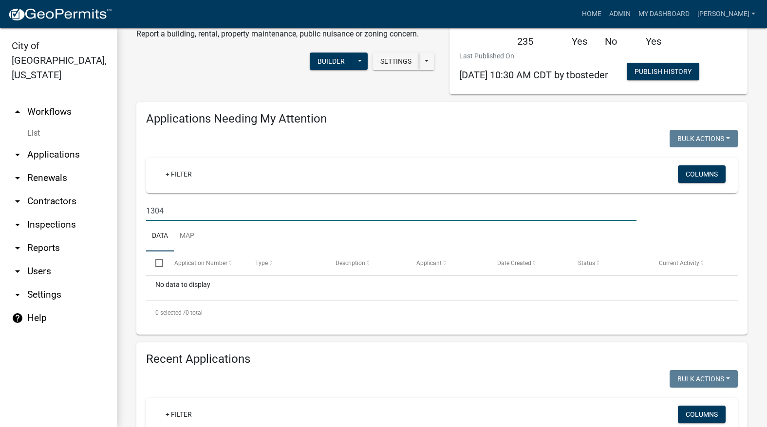
scroll to position [146, 0]
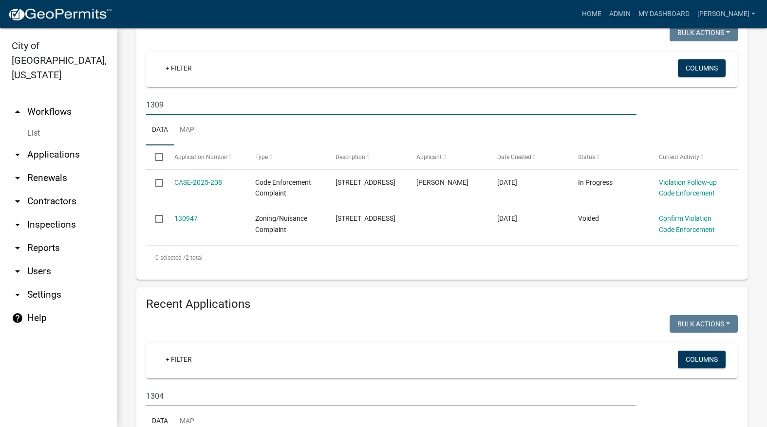
type input "1309"
